Goal: Find specific fact

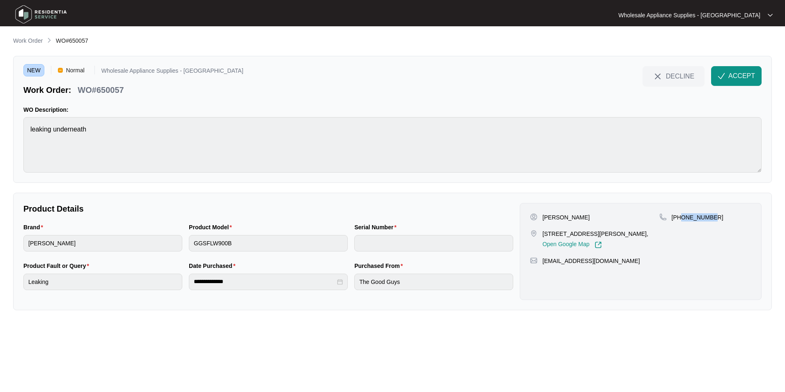
drag, startPoint x: 710, startPoint y: 218, endPoint x: 680, endPoint y: 220, distance: 30.4
click at [680, 220] on div "[PHONE_NUMBER]" at bounding box center [705, 217] width 92 height 8
copy p "420665909"
click at [574, 215] on p "[PERSON_NAME]" at bounding box center [565, 217] width 47 height 8
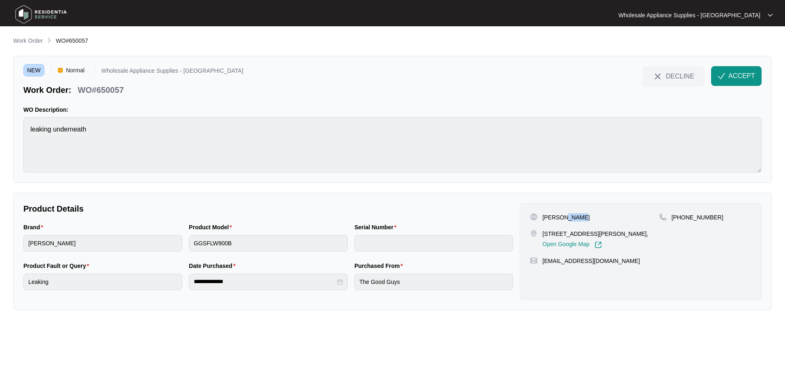
copy p "[PERSON_NAME]"
drag, startPoint x: 588, startPoint y: 233, endPoint x: 542, endPoint y: 234, distance: 46.0
click at [542, 234] on p "[STREET_ADDRESS][PERSON_NAME]," at bounding box center [595, 233] width 106 height 8
copy p "27 [PERSON_NAME]"
drag, startPoint x: 607, startPoint y: 260, endPoint x: 542, endPoint y: 263, distance: 65.3
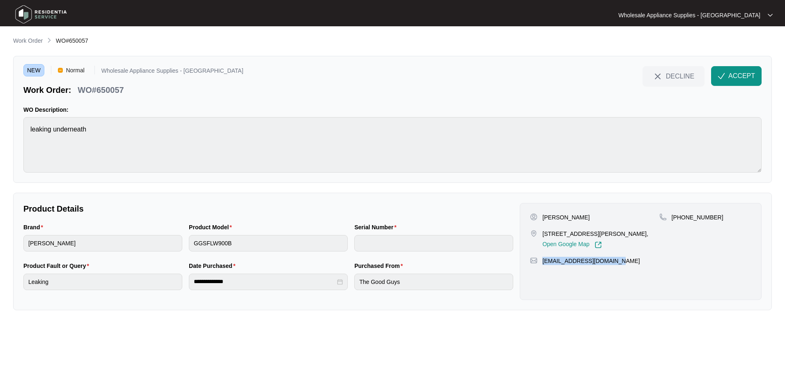
click at [542, 263] on p "[EMAIL_ADDRESS][DOMAIN_NAME]" at bounding box center [590, 261] width 97 height 8
copy p "[EMAIL_ADDRESS][DOMAIN_NAME]"
click at [114, 89] on p "WO#650057" at bounding box center [101, 89] width 46 height 11
copy p "650057"
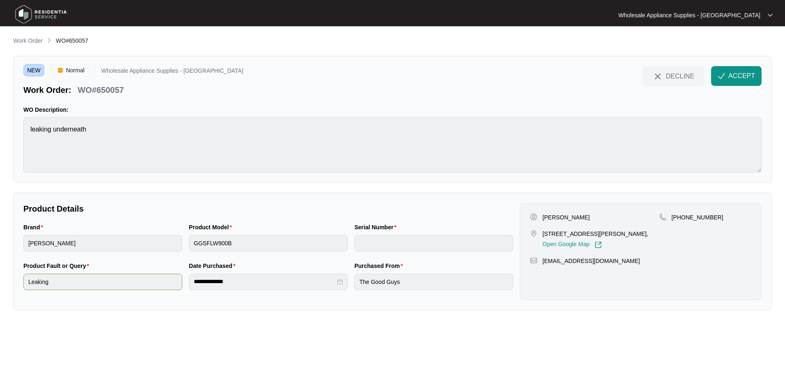
click at [176, 281] on div "**********" at bounding box center [268, 280] width 496 height 39
click at [728, 77] on button "ACCEPT" at bounding box center [736, 76] width 50 height 20
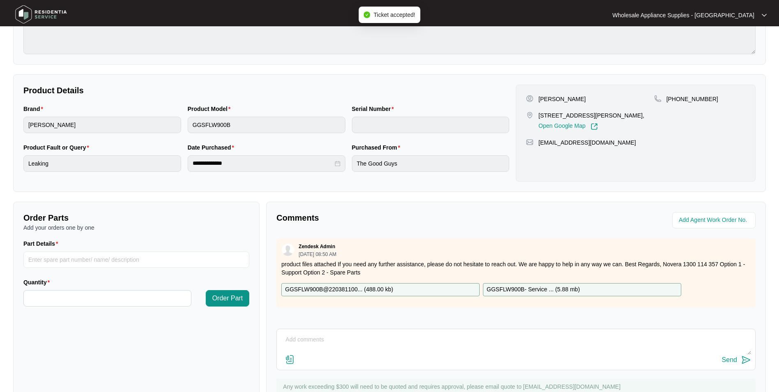
scroll to position [123, 0]
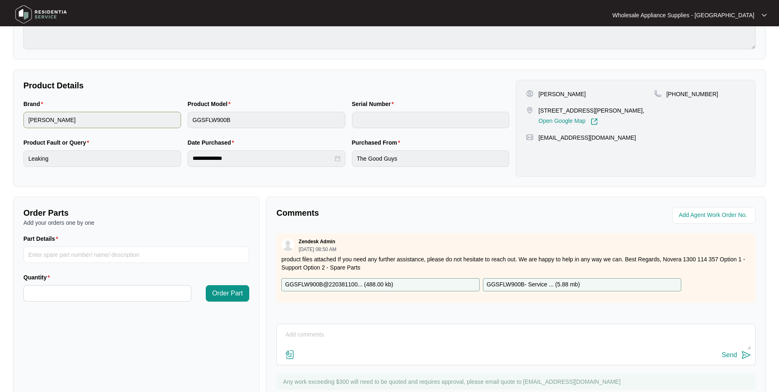
click at [141, 122] on div "Brand [PERSON_NAME] Product Model GGSFLW900B Serial Number" at bounding box center [266, 118] width 492 height 39
